Goal: Information Seeking & Learning: Understand process/instructions

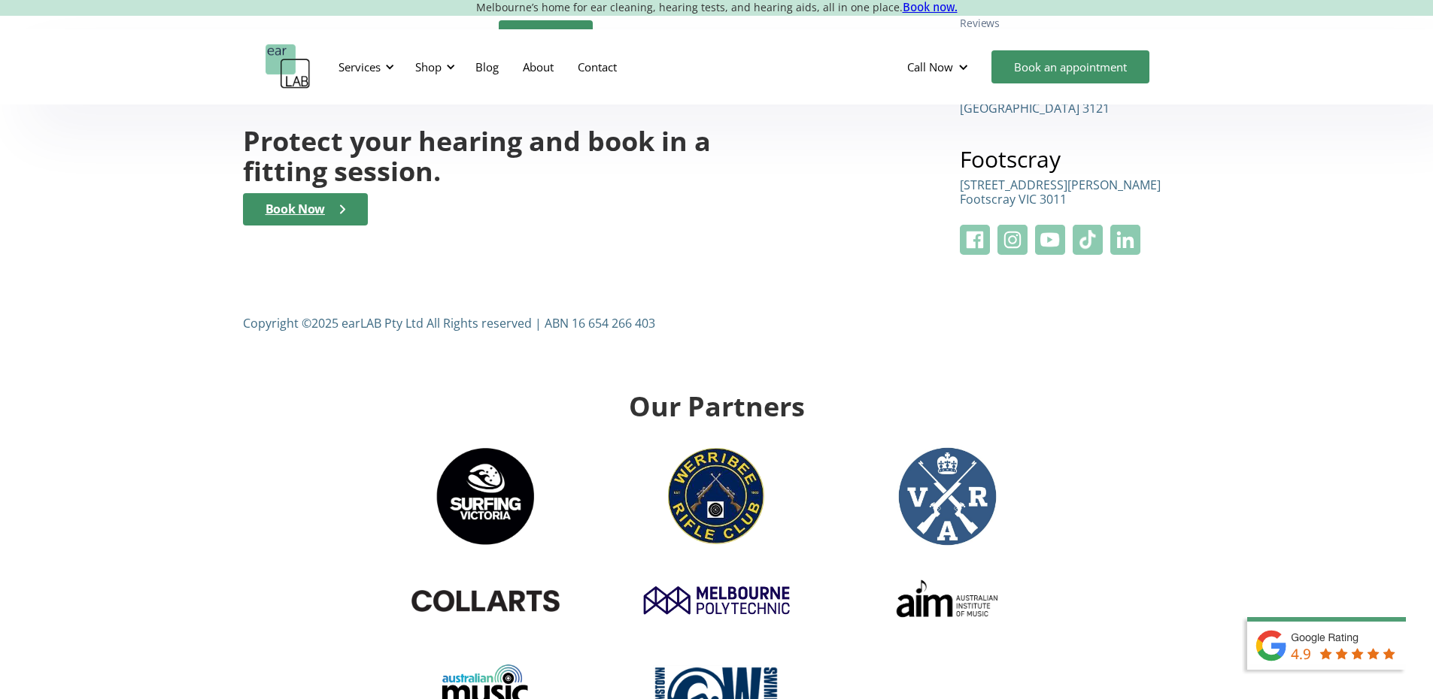
scroll to position [5865, 0]
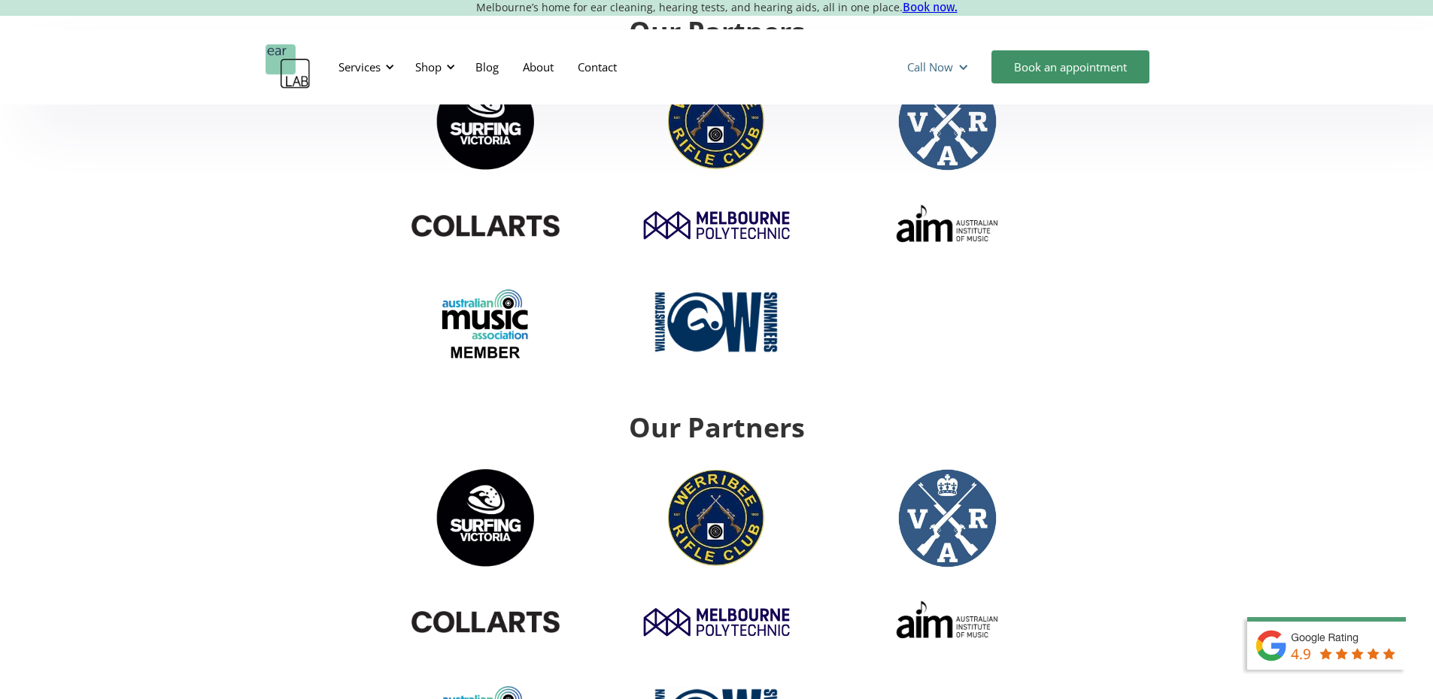
click at [939, 59] on div "Call Now" at bounding box center [939, 66] width 89 height 45
click at [604, 79] on link "Contact" at bounding box center [597, 67] width 63 height 44
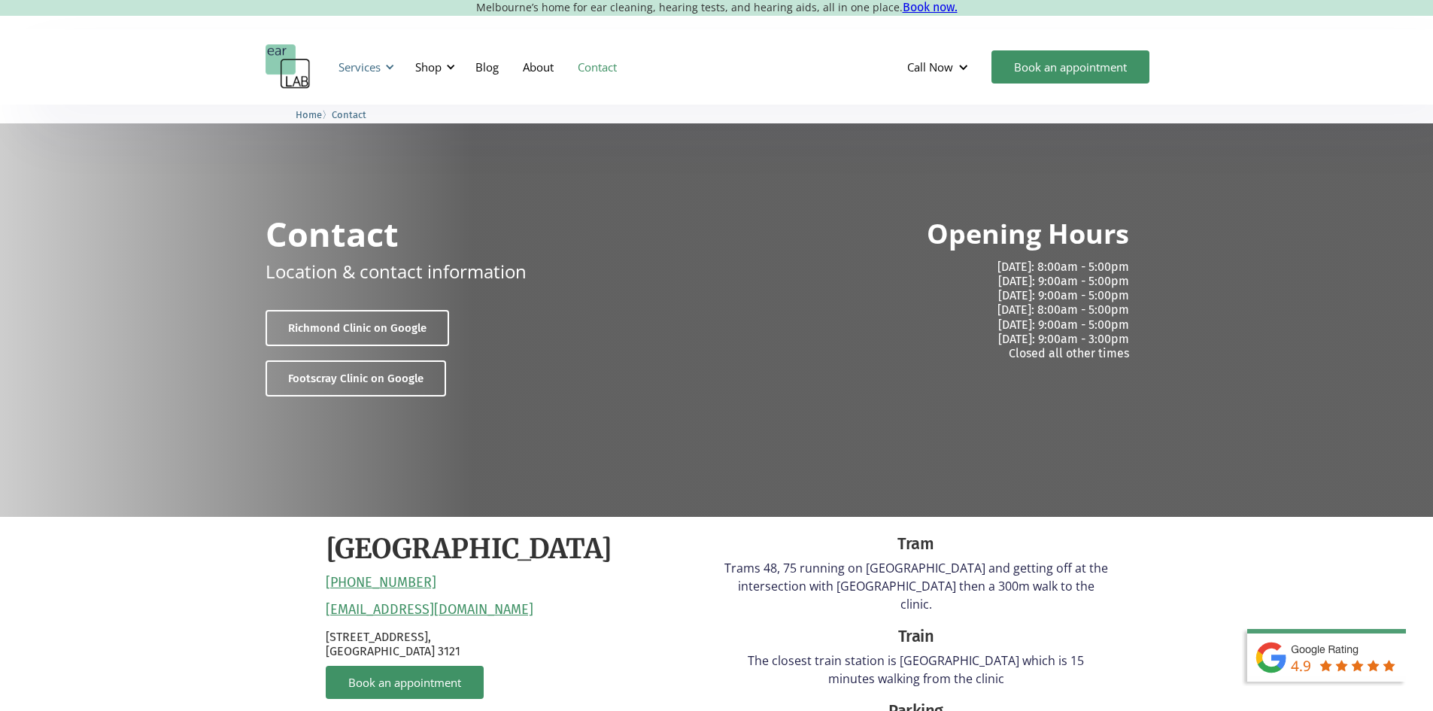
click at [376, 77] on div "Services" at bounding box center [363, 66] width 69 height 45
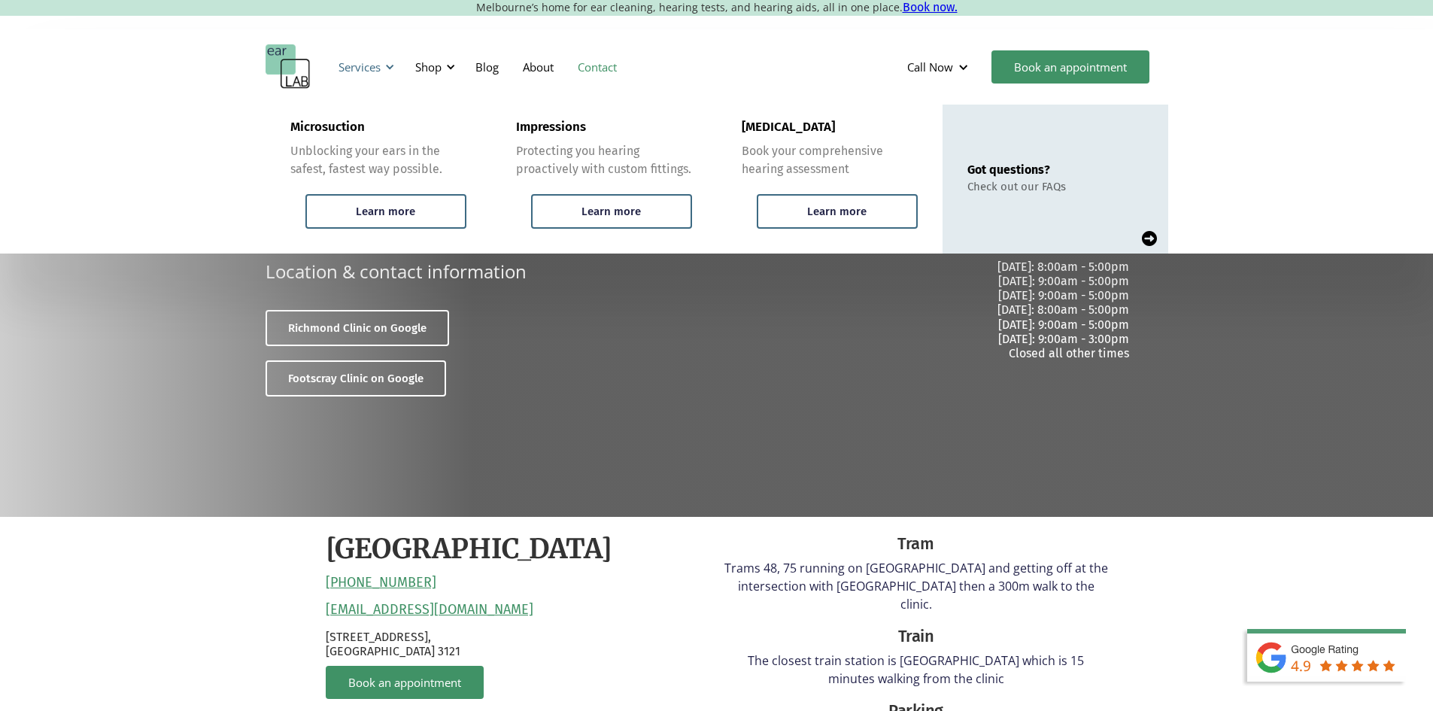
click at [376, 76] on div "Services" at bounding box center [363, 66] width 69 height 45
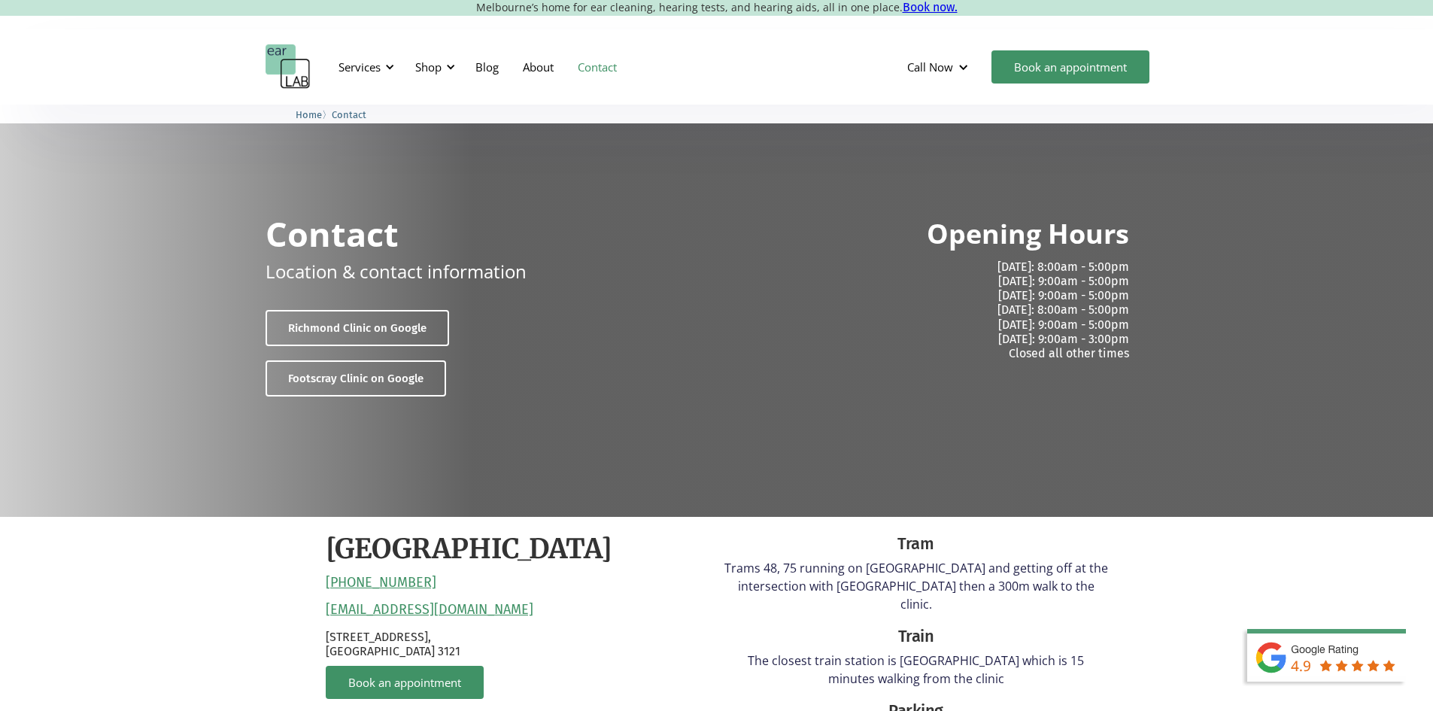
click at [296, 62] on img "home" at bounding box center [287, 66] width 45 height 45
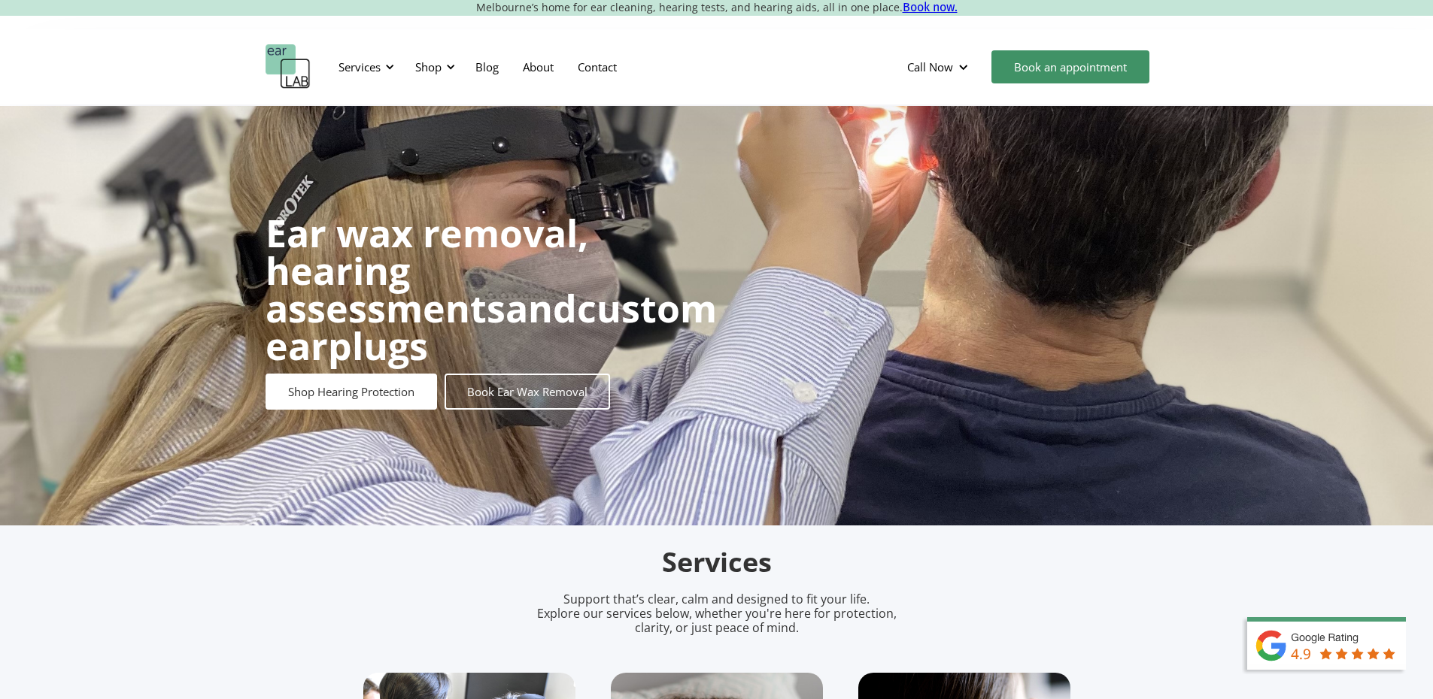
click at [611, 63] on link "Contact" at bounding box center [597, 67] width 63 height 44
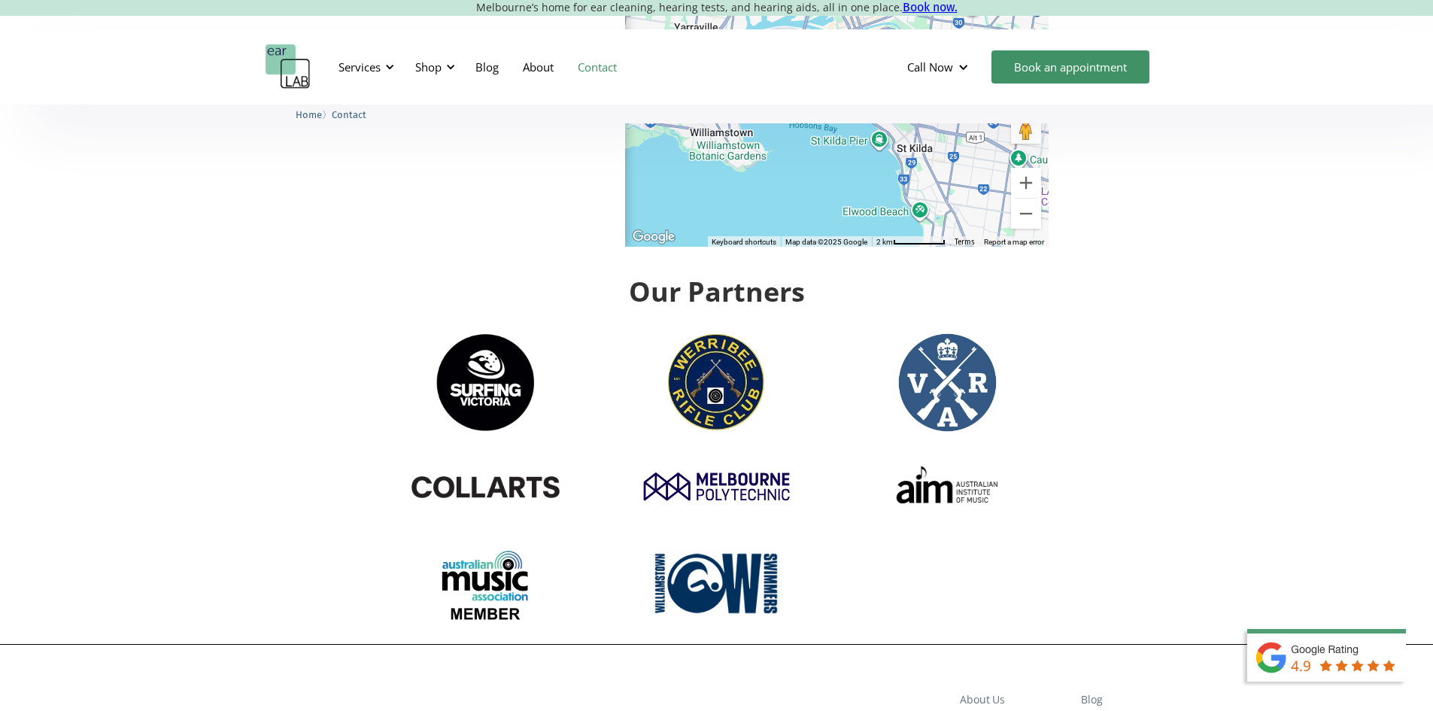
scroll to position [2696, 0]
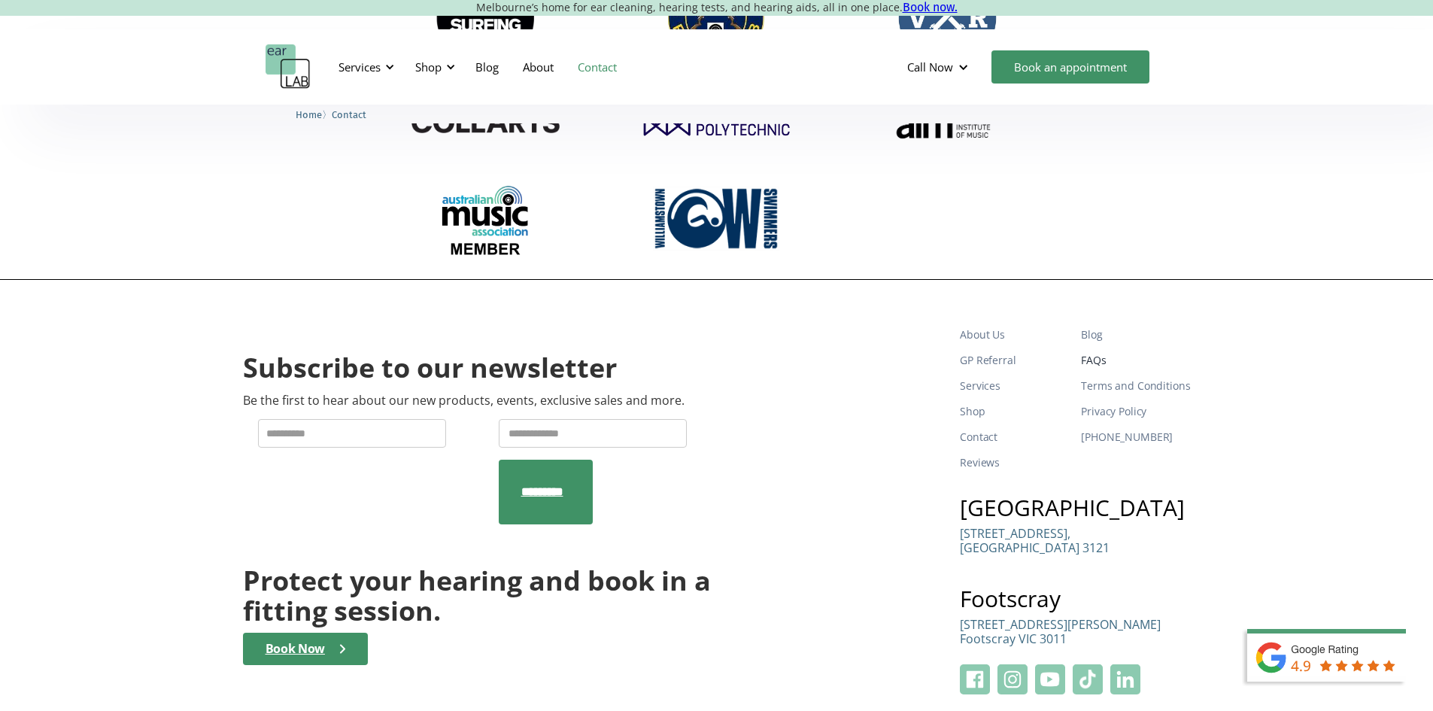
click at [1097, 347] on link "FAQs" at bounding box center [1135, 360] width 109 height 26
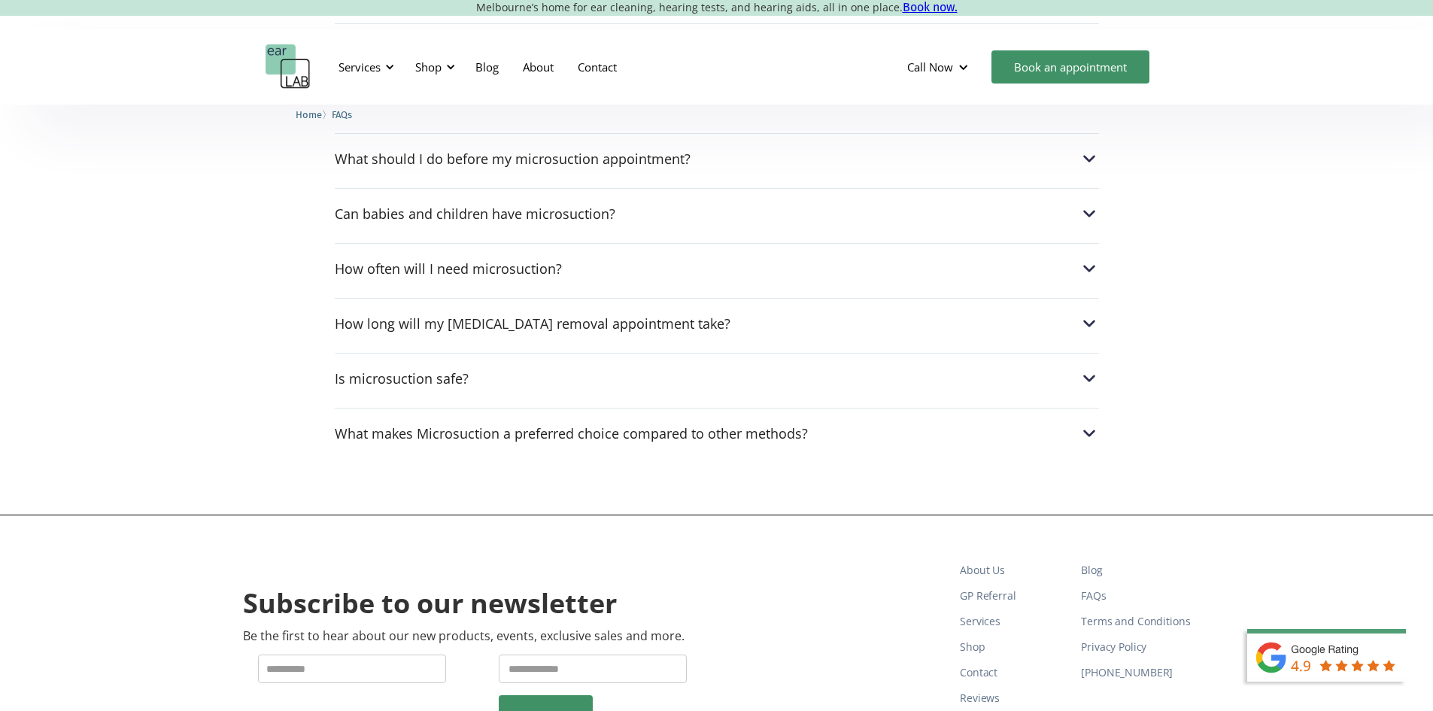
scroll to position [752, 0]
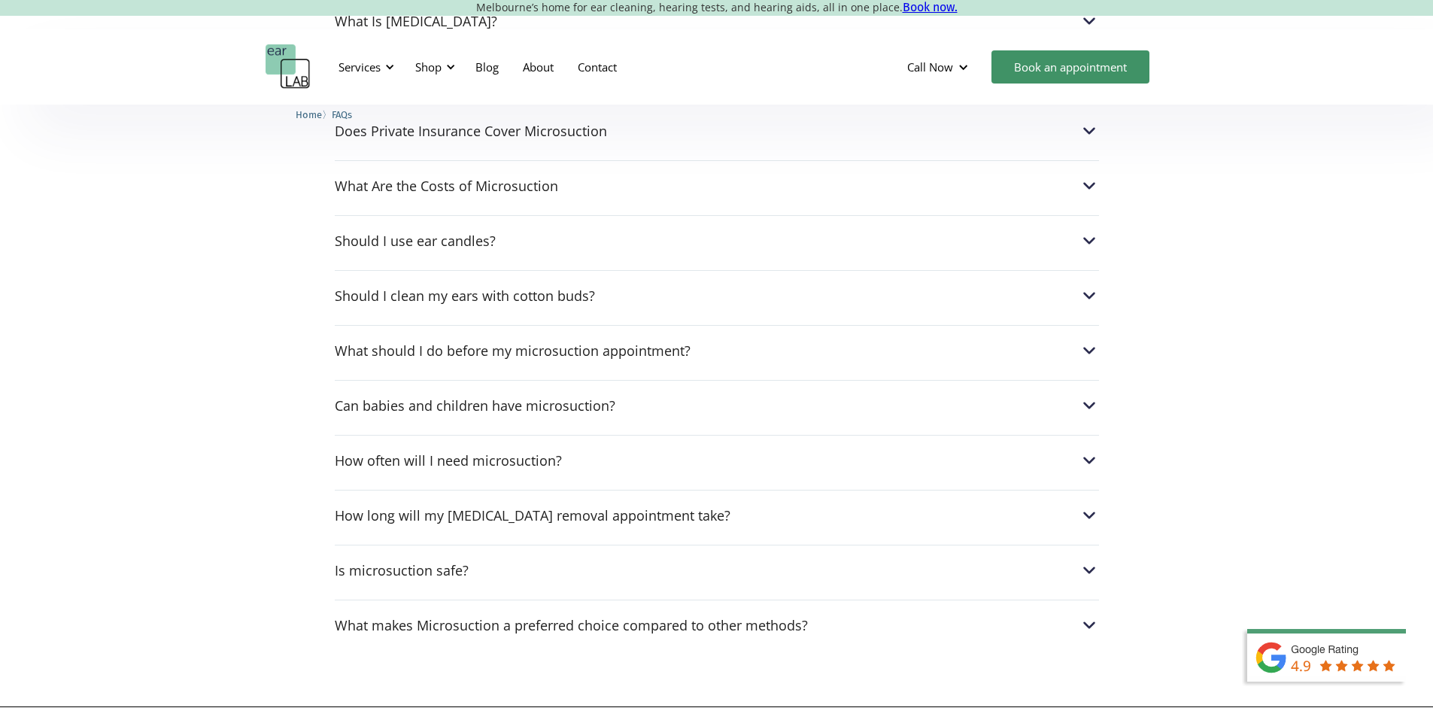
click at [799, 362] on div "What should I do before my microsuction appointment? We advice not to use any o…" at bounding box center [717, 346] width 764 height 43
click at [800, 356] on div "What should I do before my microsuction appointment?" at bounding box center [717, 351] width 764 height 20
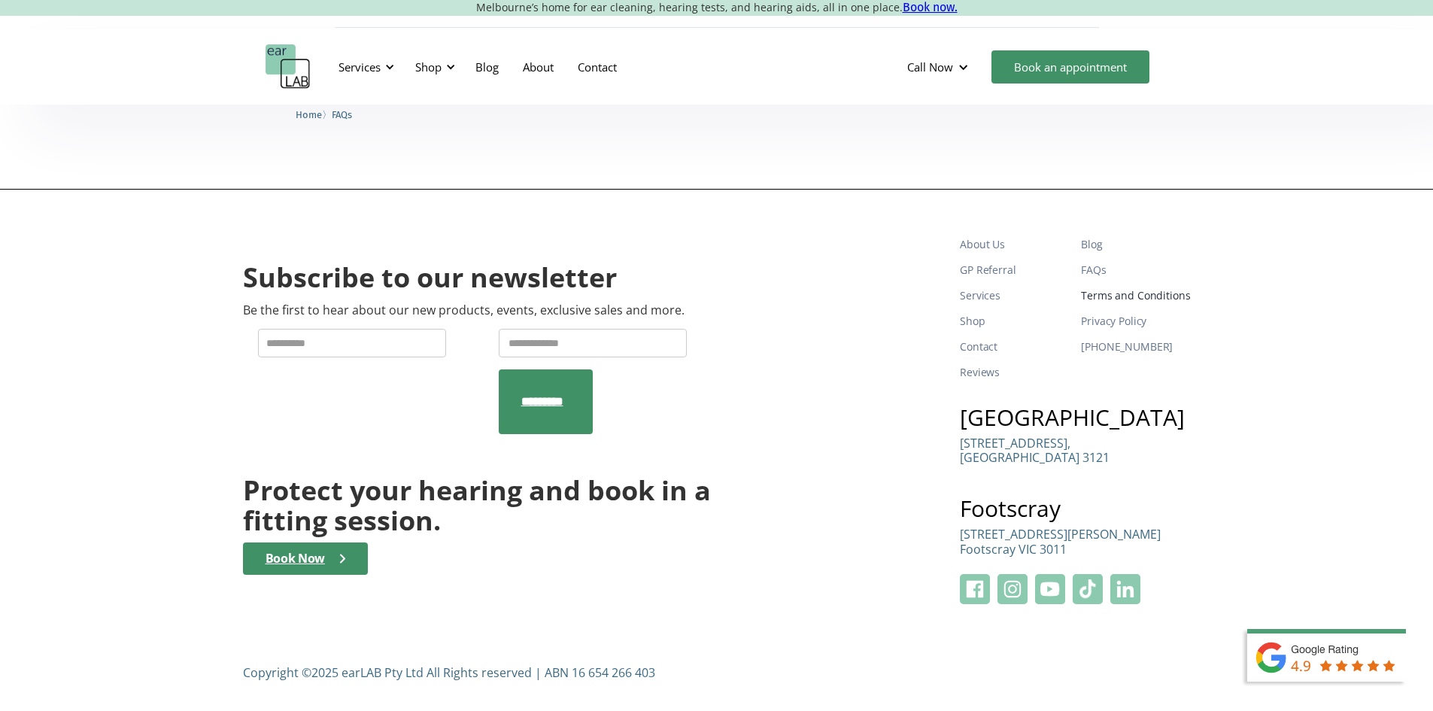
scroll to position [1048, 0]
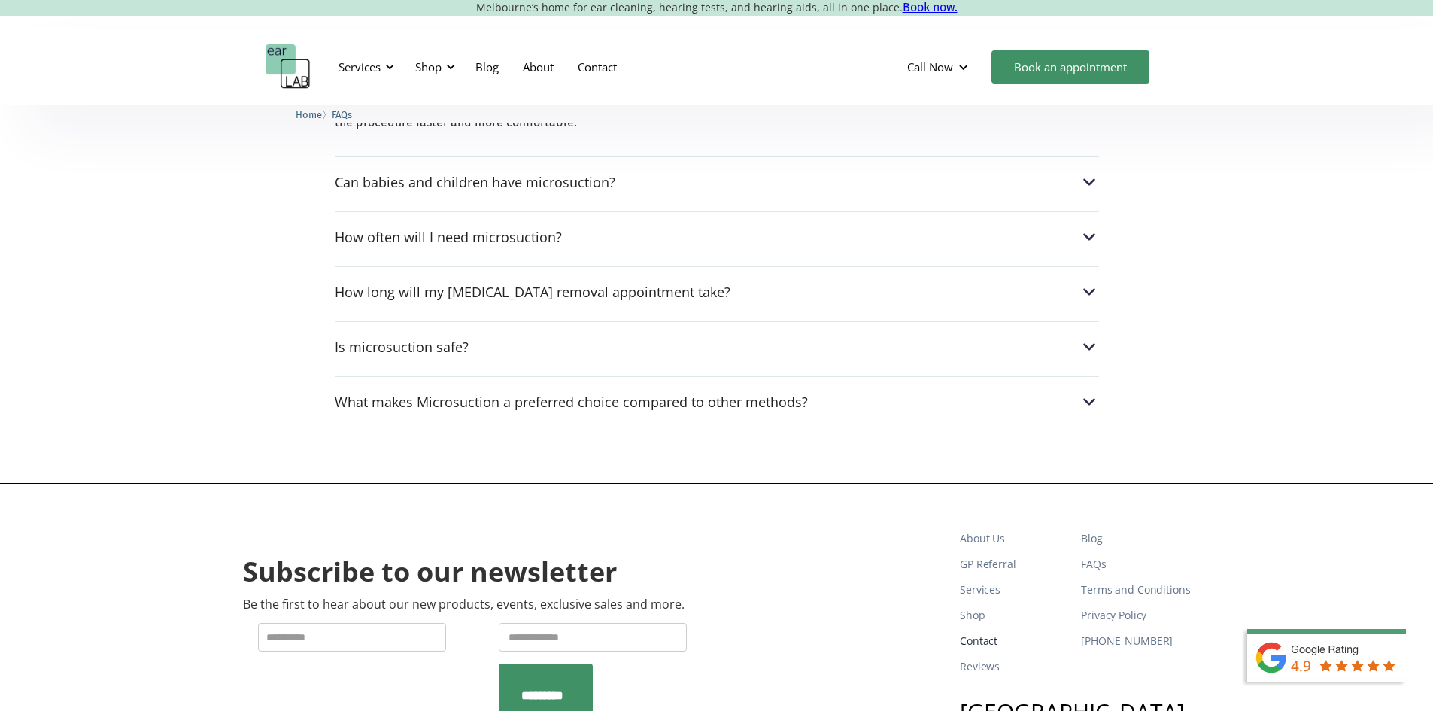
click at [985, 640] on link "Contact" at bounding box center [1014, 641] width 109 height 26
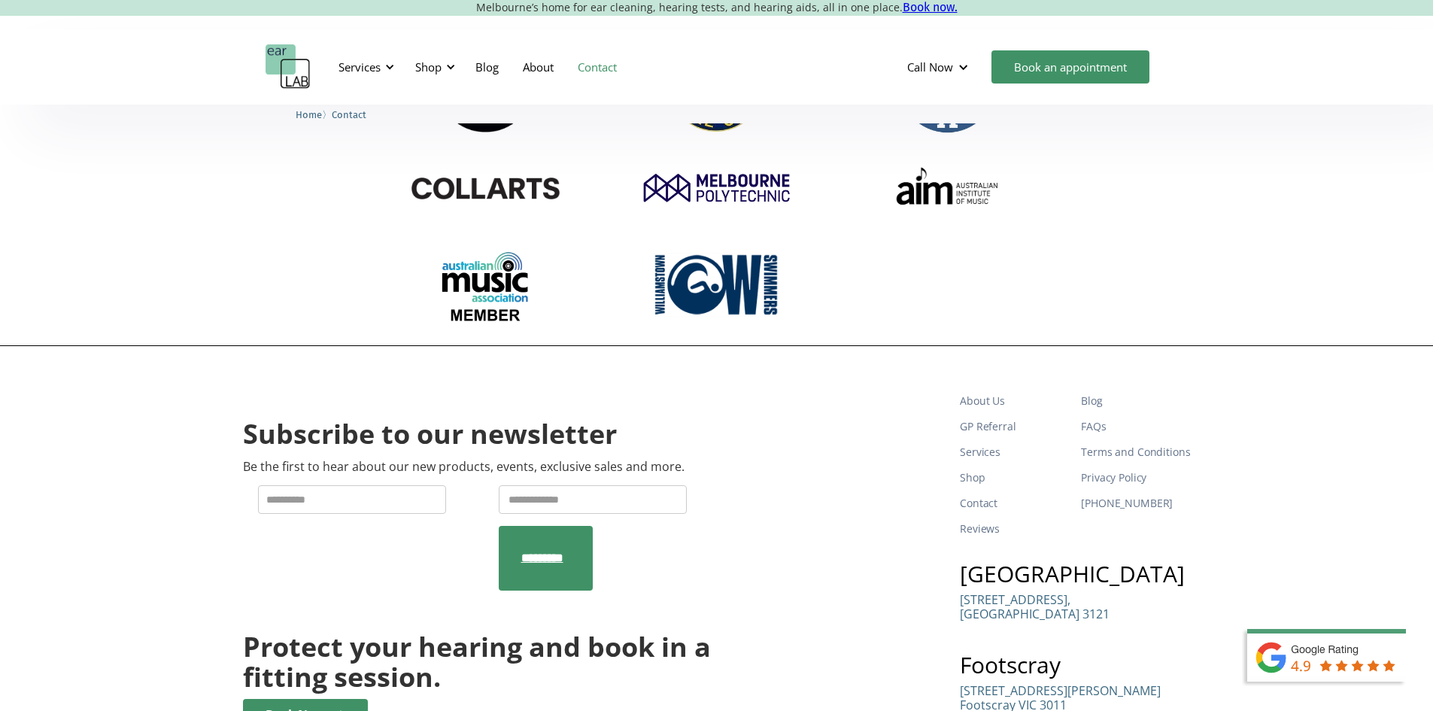
scroll to position [2696, 0]
